Goal: Information Seeking & Learning: Learn about a topic

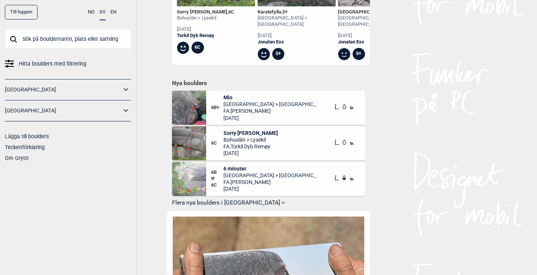
scroll to position [381, 0]
click at [196, 97] on img at bounding box center [189, 107] width 34 height 34
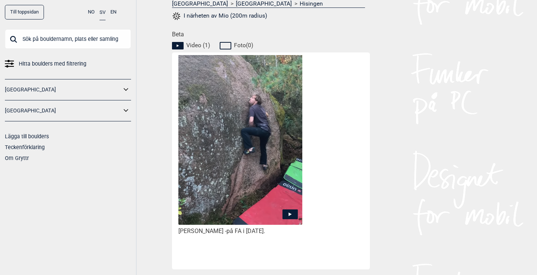
scroll to position [341, 0]
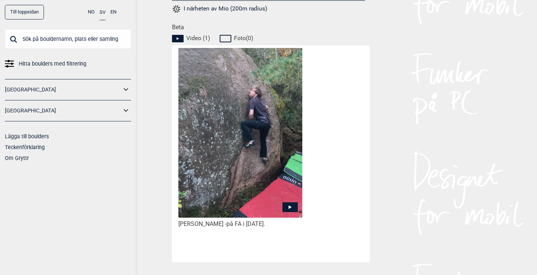
click at [289, 206] on icon at bounding box center [289, 208] width 15 height 10
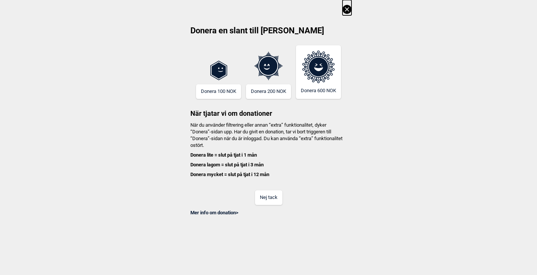
click at [266, 200] on button "Nej tack" at bounding box center [268, 198] width 27 height 15
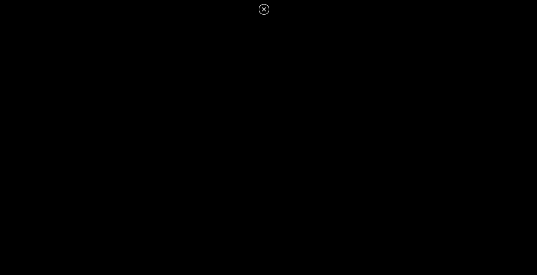
click at [263, 12] on icon at bounding box center [263, 9] width 9 height 9
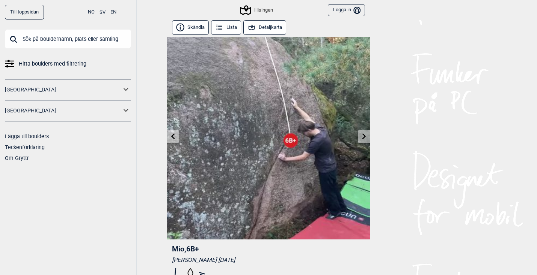
scroll to position [0, 0]
click at [31, 12] on link "Till toppsidan" at bounding box center [24, 12] width 39 height 15
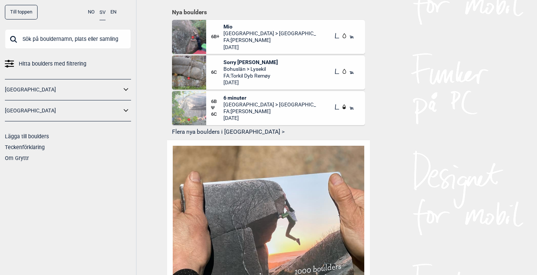
scroll to position [442, 0]
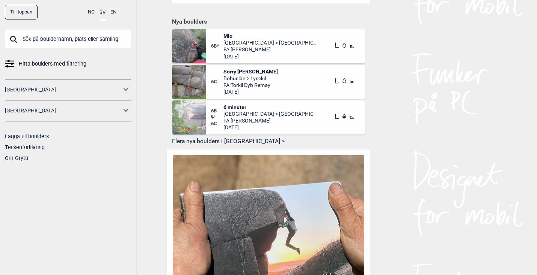
click at [223, 136] on button "Flera nya boulders i [GEOGRAPHIC_DATA] >" at bounding box center [268, 142] width 193 height 12
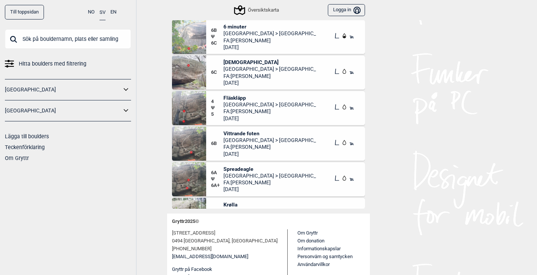
scroll to position [84, 0]
click at [290, 112] on div "4 Ψ 5 Fläskläpp [GEOGRAPHIC_DATA] > Hisingen FA: [PERSON_NAME] [DATE]" at bounding box center [285, 109] width 159 height 34
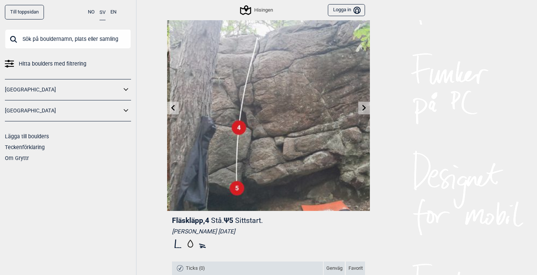
scroll to position [11, 0]
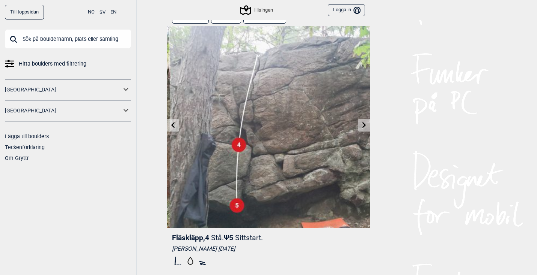
click at [363, 128] on icon at bounding box center [364, 125] width 6 height 6
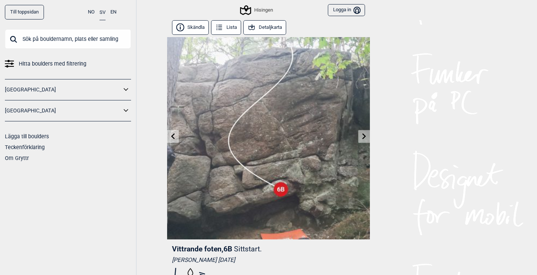
click at [169, 138] on link at bounding box center [173, 137] width 12 height 12
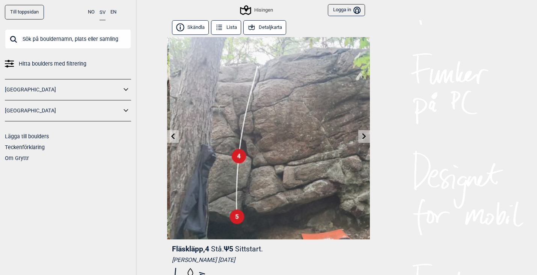
click at [269, 28] on button "Detaljkarta" at bounding box center [264, 27] width 43 height 15
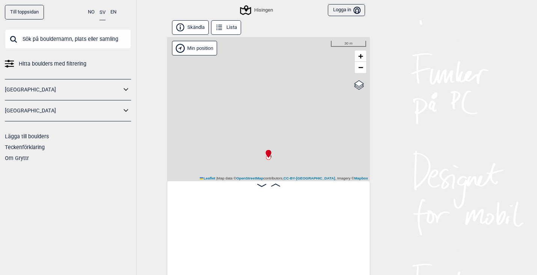
scroll to position [0, 1332]
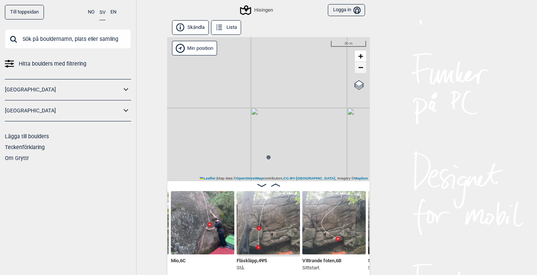
click at [362, 69] on span "−" at bounding box center [360, 67] width 5 height 9
drag, startPoint x: 329, startPoint y: 111, endPoint x: 274, endPoint y: 77, distance: 65.1
click at [274, 77] on div "Hisingen Min position 200 m + − OpenStreetMap Google satellite Leaflet | Map da…" at bounding box center [268, 109] width 203 height 144
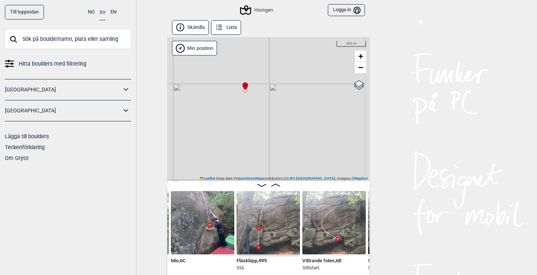
drag, startPoint x: 295, startPoint y: 157, endPoint x: 233, endPoint y: 112, distance: 76.3
click at [233, 112] on div "Hisingen Min position 200 m + − OpenStreetMap Google satellite Leaflet | Map da…" at bounding box center [268, 109] width 203 height 144
click at [361, 68] on span "−" at bounding box center [360, 67] width 5 height 9
drag, startPoint x: 296, startPoint y: 123, endPoint x: 293, endPoint y: 82, distance: 40.7
click at [293, 82] on div "Hisingen Min position 500 m + − OpenStreetMap Google satellite Leaflet | Map da…" at bounding box center [268, 109] width 203 height 144
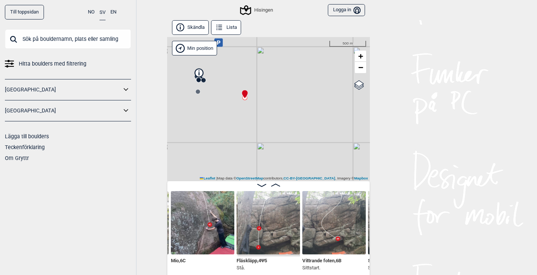
drag, startPoint x: 280, startPoint y: 146, endPoint x: 271, endPoint y: 160, distance: 17.0
click at [271, 160] on div "Hisingen Min position 500 m + − OpenStreetMap Google satellite Leaflet | Map da…" at bounding box center [268, 109] width 203 height 144
drag, startPoint x: 234, startPoint y: 126, endPoint x: 258, endPoint y: 137, distance: 25.9
click at [258, 137] on div "Hisingen Min position 500 m + − OpenStreetMap Google satellite Leaflet | Map da…" at bounding box center [268, 109] width 203 height 144
click at [360, 68] on span "−" at bounding box center [360, 67] width 5 height 9
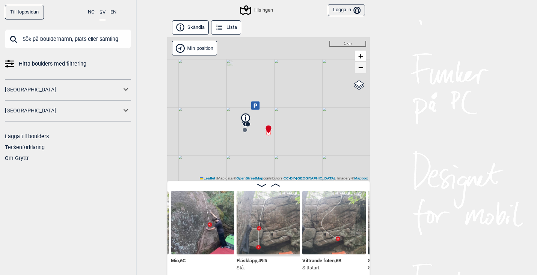
click at [360, 68] on span "−" at bounding box center [360, 67] width 5 height 9
drag, startPoint x: 316, startPoint y: 138, endPoint x: 325, endPoint y: 83, distance: 55.8
click at [325, 83] on div "Hisingen Min position 2 km + − OpenStreetMap Google satellite Leaflet | Map dat…" at bounding box center [268, 109] width 203 height 144
drag, startPoint x: 285, startPoint y: 123, endPoint x: 285, endPoint y: 80, distance: 43.5
click at [285, 80] on div "Hisingen Min position 2 km + − OpenStreetMap Google satellite Leaflet | Map dat…" at bounding box center [268, 109] width 203 height 144
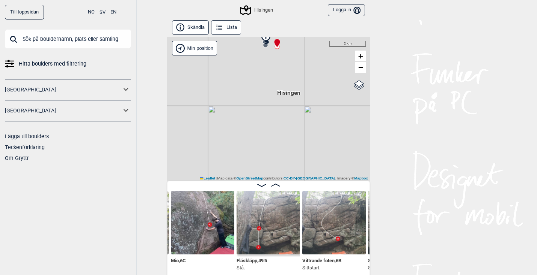
click at [286, 58] on div "Hisingen Min position 2 km + − OpenStreetMap Google satellite Leaflet | Map dat…" at bounding box center [268, 109] width 203 height 144
drag, startPoint x: 285, startPoint y: 57, endPoint x: 300, endPoint y: 137, distance: 81.7
click at [300, 137] on div "Hisingen Min position 1 km + − OpenStreetMap Google satellite Leaflet | Map dat…" at bounding box center [268, 109] width 203 height 144
click at [294, 139] on div "Hisingen Min position 1 km + − OpenStreetMap Google satellite Leaflet | Map dat…" at bounding box center [268, 109] width 203 height 144
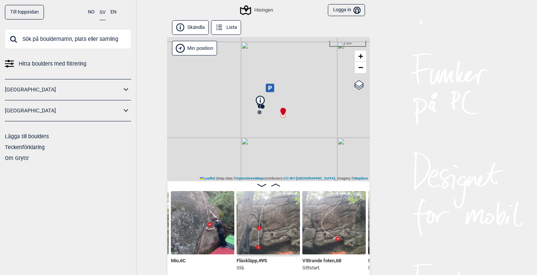
click at [294, 139] on div "Hisingen Min position 1 km + − OpenStreetMap Google satellite Leaflet | Map dat…" at bounding box center [268, 109] width 203 height 144
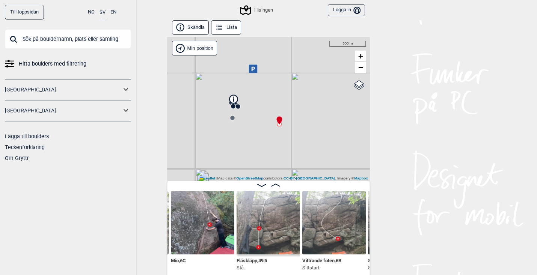
drag, startPoint x: 287, startPoint y: 106, endPoint x: 294, endPoint y: 138, distance: 33.4
click at [294, 138] on div "Hisingen Min position 500 m + − OpenStreetMap Google satellite Leaflet | Map da…" at bounding box center [268, 109] width 203 height 144
click at [289, 138] on div "Hisingen Min position 500 m + − OpenStreetMap Google satellite Leaflet | Map da…" at bounding box center [268, 109] width 203 height 144
click at [281, 123] on div "Hisingen Min position 200 m + − OpenStreetMap Google satellite Leaflet | Map da…" at bounding box center [268, 109] width 203 height 144
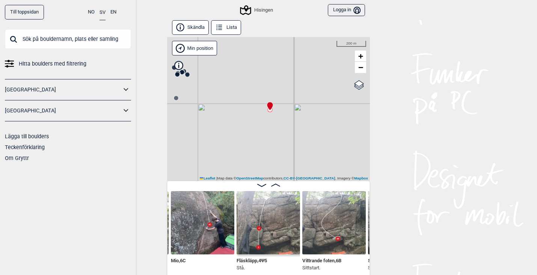
click at [281, 123] on div "Hisingen Min position 200 m + − OpenStreetMap Google satellite Leaflet | Map da…" at bounding box center [268, 109] width 203 height 144
click at [269, 114] on div "Hisingen Min position 100 m + − OpenStreetMap Google satellite Leaflet | Map da…" at bounding box center [268, 109] width 203 height 144
drag, startPoint x: 268, startPoint y: 110, endPoint x: 280, endPoint y: 143, distance: 35.4
click at [280, 143] on div "Hisingen Min position 50 m + − OpenStreetMap Google satellite Leaflet | Map dat…" at bounding box center [268, 109] width 203 height 144
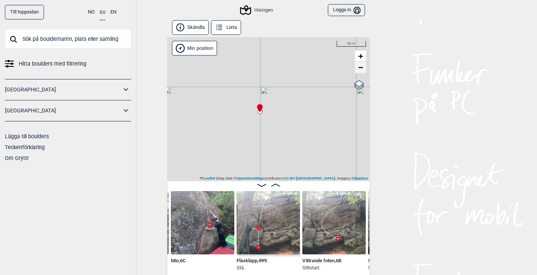
click at [362, 66] on span "−" at bounding box center [360, 67] width 5 height 9
drag, startPoint x: 239, startPoint y: 129, endPoint x: 237, endPoint y: 102, distance: 27.1
click at [237, 102] on div "Hisingen Min position 500 m + − OpenStreetMap Google satellite Leaflet | Map da…" at bounding box center [268, 109] width 203 height 144
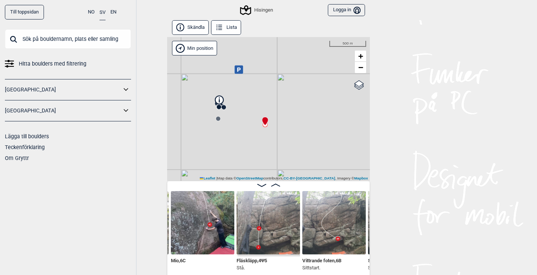
click at [247, 101] on div "Hisingen Min position 500 m + − OpenStreetMap Google satellite Leaflet | Map da…" at bounding box center [268, 109] width 203 height 144
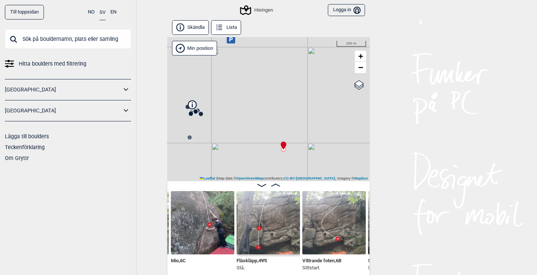
click at [247, 105] on div "Hisingen Min position 200 m + − OpenStreetMap Google satellite Leaflet | Map da…" at bounding box center [268, 109] width 203 height 144
drag, startPoint x: 254, startPoint y: 110, endPoint x: 233, endPoint y: 77, distance: 39.2
click at [233, 77] on div "Hisingen Min position 100 m + − OpenStreetMap Google satellite Leaflet | Map da…" at bounding box center [268, 109] width 203 height 144
